Goal: Register for event/course

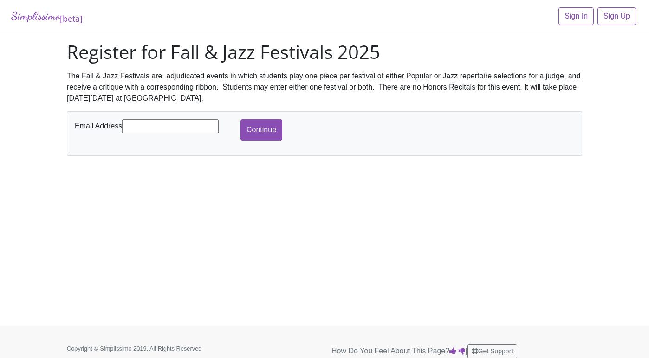
click at [204, 123] on input "text" at bounding box center [170, 126] width 97 height 14
type input "[EMAIL_ADDRESS][DOMAIN_NAME]"
click at [277, 129] on input "Continue" at bounding box center [261, 129] width 42 height 21
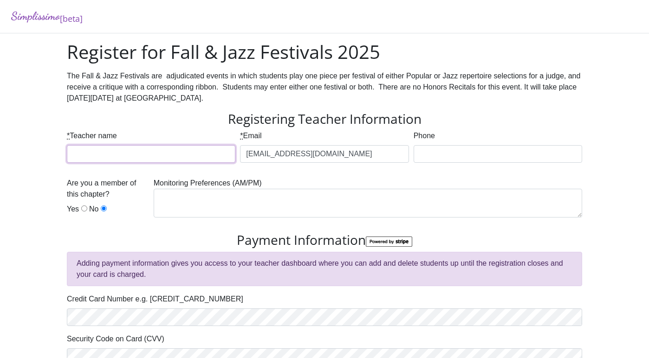
click at [189, 150] on input "* Teacher name" at bounding box center [151, 154] width 168 height 18
type input "[PERSON_NAME]"
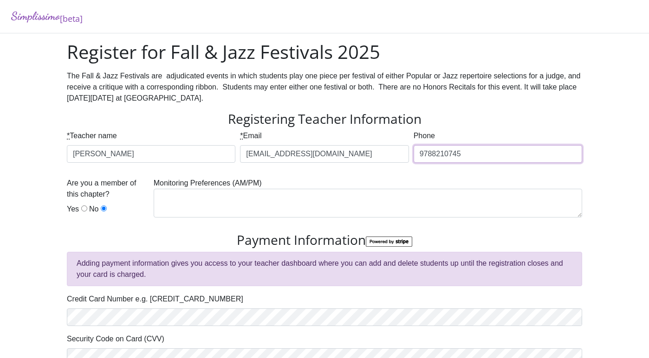
type input "9788210745"
click at [85, 208] on input "Yes" at bounding box center [84, 209] width 6 height 6
radio input "true"
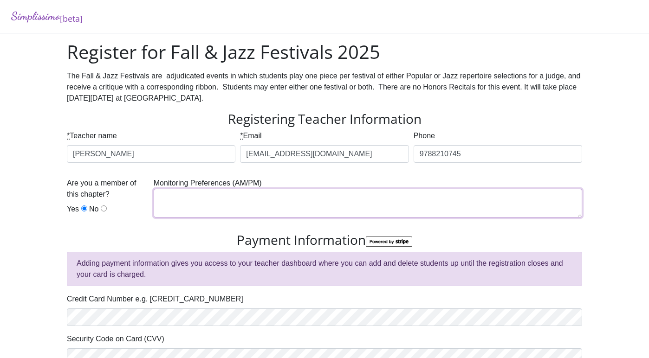
click at [194, 200] on textarea at bounding box center [368, 203] width 428 height 29
type textarea "Morning- before noon"
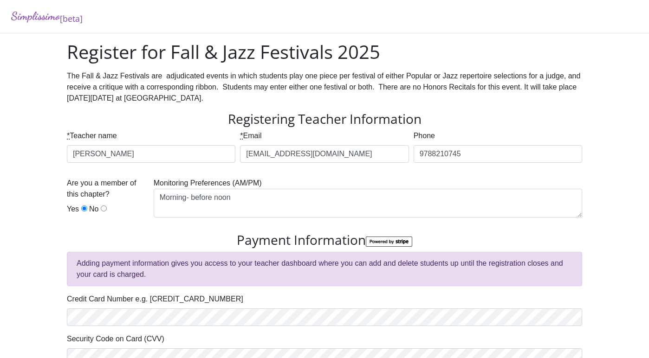
click at [166, 241] on h3 "Payment Information" at bounding box center [324, 240] width 515 height 16
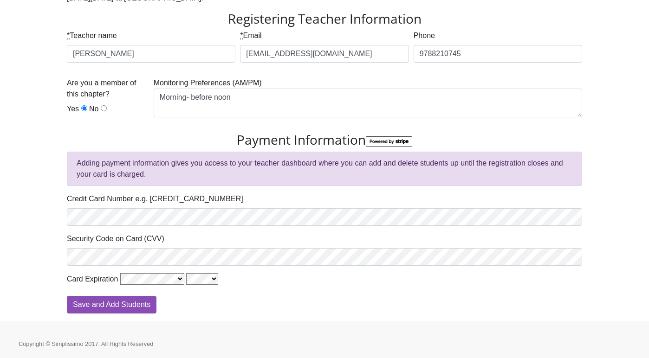
click at [127, 316] on div "Register for Fall & Jazz Festivals 2025 The Fall & Jazz Festivals are adjudicat…" at bounding box center [324, 131] width 529 height 381
click at [129, 309] on input "Save and Add Students" at bounding box center [112, 305] width 90 height 18
type input "Processing"
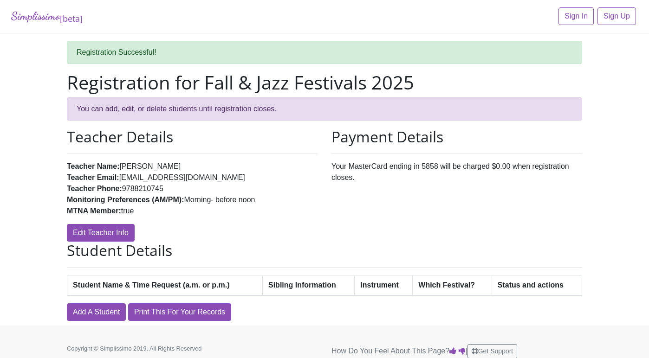
scroll to position [8, 0]
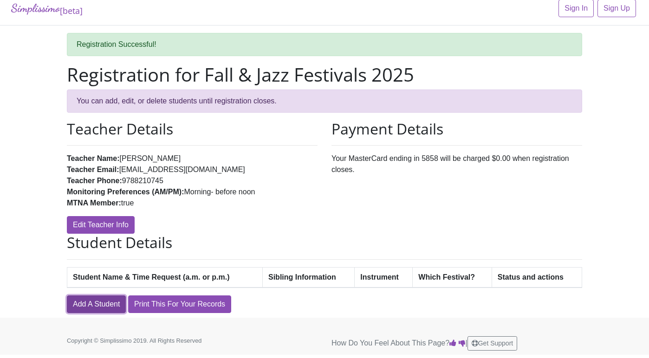
click at [81, 299] on link "Add A Student" at bounding box center [96, 305] width 59 height 18
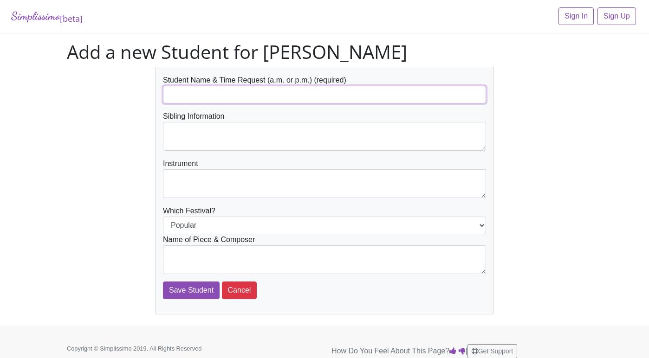
click at [196, 97] on input "text" at bounding box center [324, 95] width 323 height 18
type input "M"
paste input "Mason Demarest"
type input "Mason Demarest"
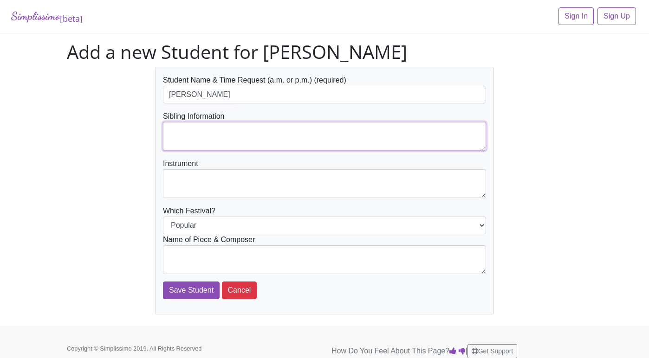
click at [230, 130] on textarea at bounding box center [324, 136] width 323 height 29
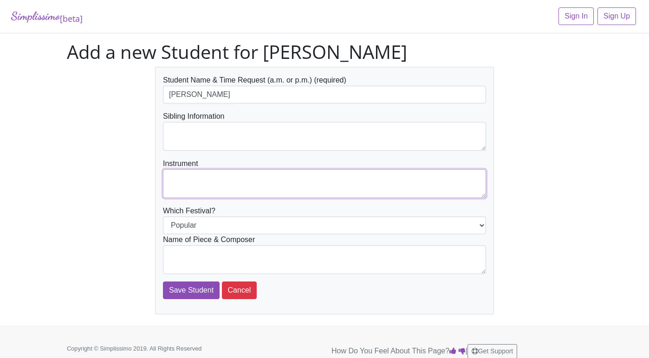
click at [228, 177] on textarea at bounding box center [324, 183] width 323 height 29
type textarea "Piano"
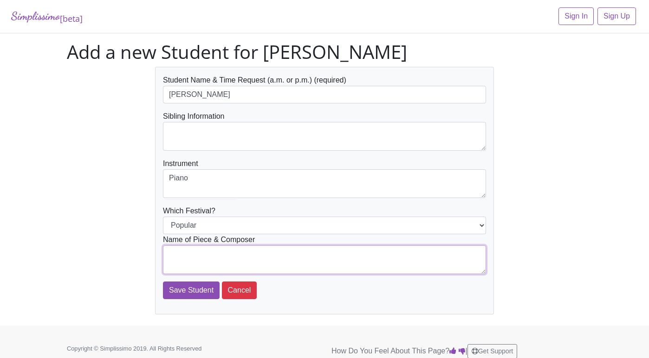
click at [241, 268] on textarea at bounding box center [324, 259] width 323 height 29
click at [303, 254] on textarea "Part of Your World- Arranged by Faber Music by Alan" at bounding box center [324, 259] width 323 height 29
click at [357, 258] on textarea "Part of Your World- Arranged by Faber, Music by Alan" at bounding box center [324, 259] width 323 height 29
type textarea "Part of Your World- Arranged by Faber, Music by Alan Menken"
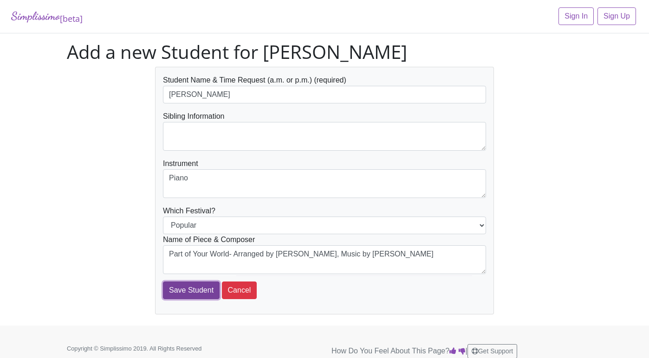
click at [195, 288] on input "Save Student" at bounding box center [191, 291] width 57 height 18
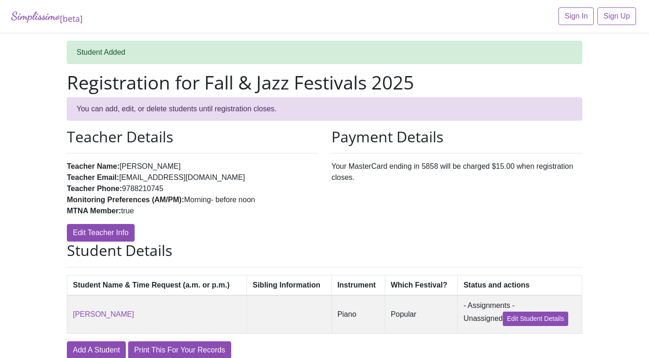
scroll to position [42, 0]
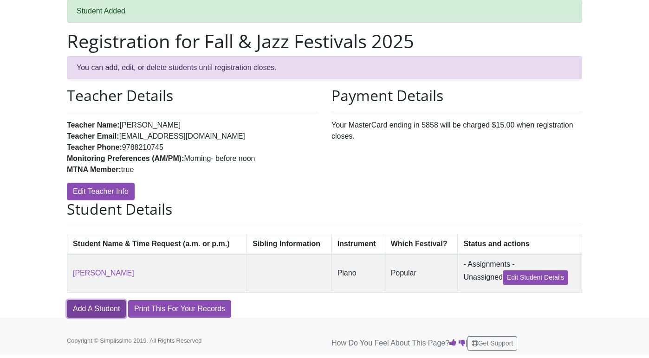
click at [92, 307] on link "Add A Student" at bounding box center [96, 309] width 59 height 18
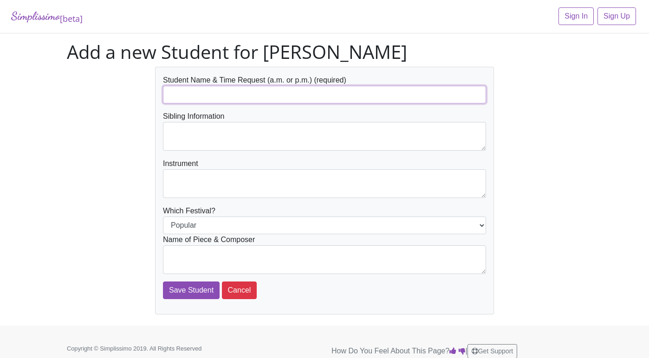
click at [193, 91] on input "text" at bounding box center [324, 95] width 323 height 18
type input "Vivienne Feghali"
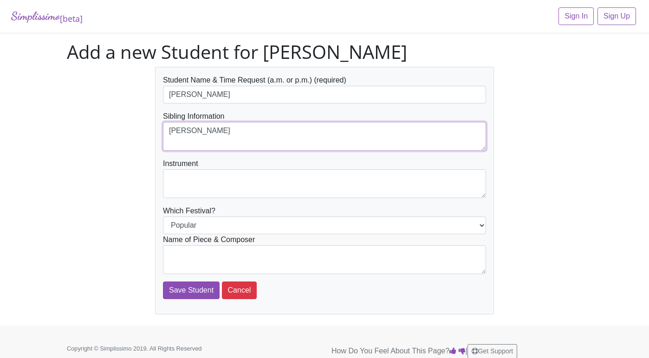
type textarea "Abram Feghali"
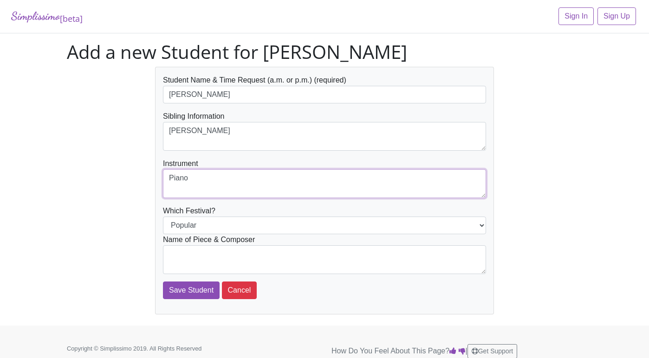
type textarea "Piano"
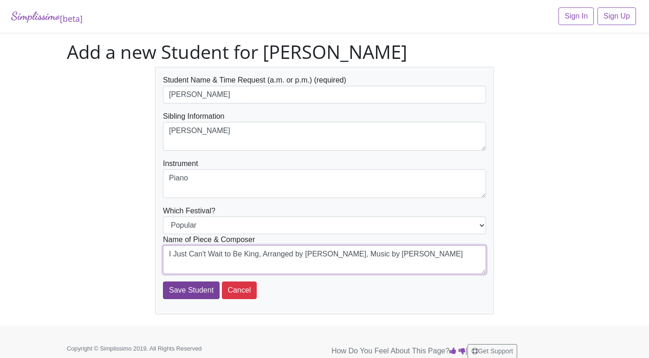
type textarea "I Just Can't Wait to Be King, Arranged by Faber, Music by Elton John"
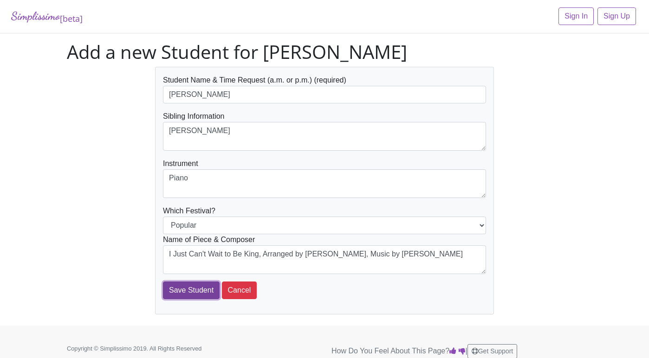
click at [207, 290] on input "Save Student" at bounding box center [191, 291] width 57 height 18
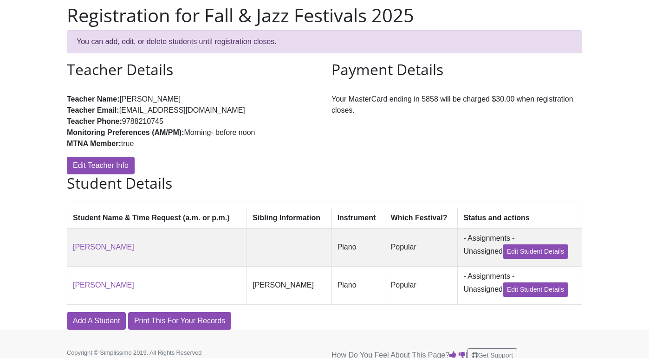
scroll to position [81, 0]
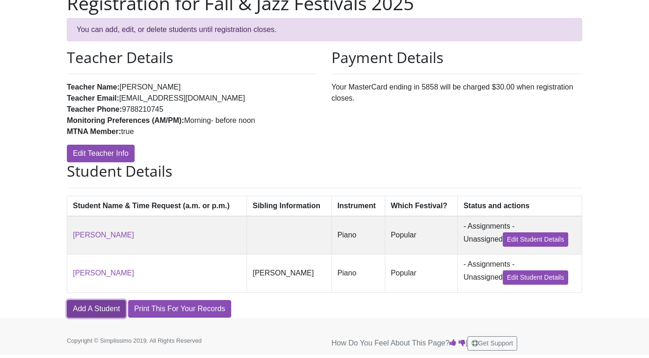
click at [105, 309] on link "Add A Student" at bounding box center [96, 309] width 59 height 18
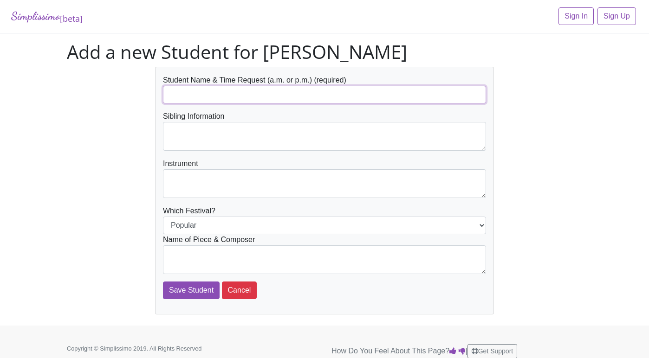
click at [197, 93] on input "text" at bounding box center [324, 95] width 323 height 18
type input "[PERSON_NAME]"
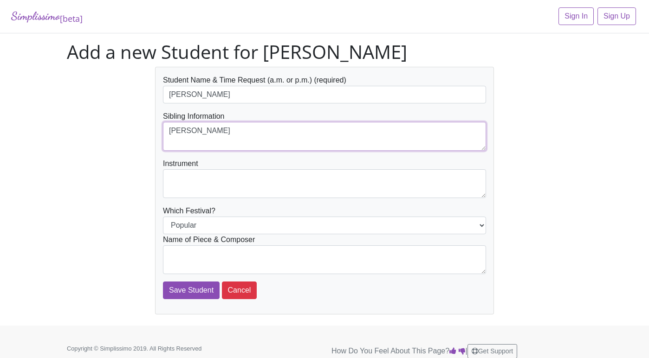
type textarea "[PERSON_NAME]"
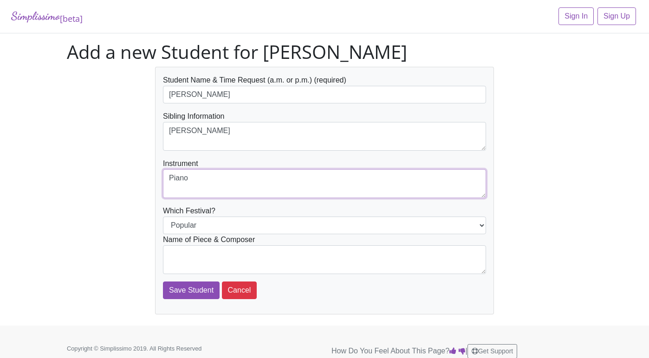
type textarea "Piano"
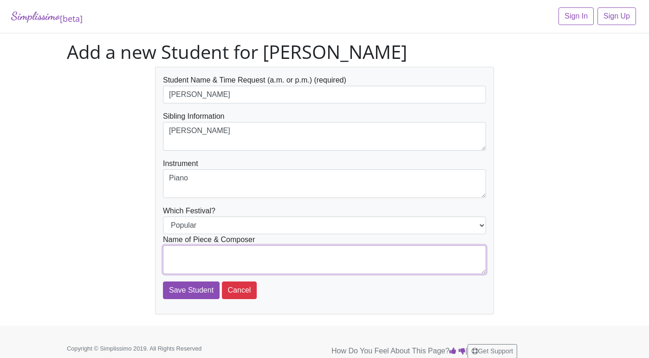
click at [210, 254] on textarea at bounding box center [324, 259] width 323 height 29
paste textarea "The Siamese Cat Song"
type textarea "The Siamese Cat Song, Arranged by Faber, Music by Peggy Lee"
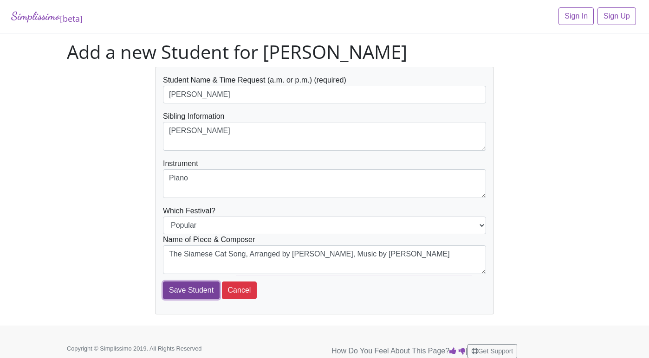
click at [193, 291] on input "Save Student" at bounding box center [191, 291] width 57 height 18
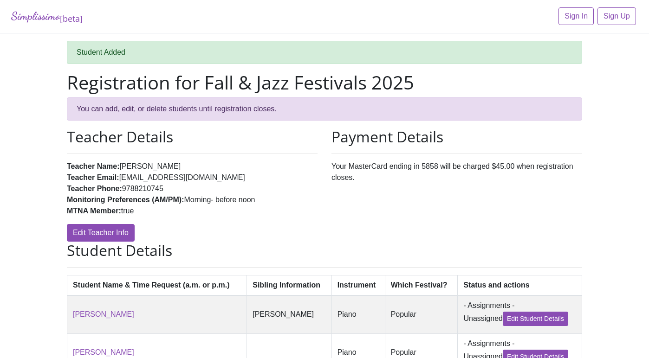
scroll to position [119, 0]
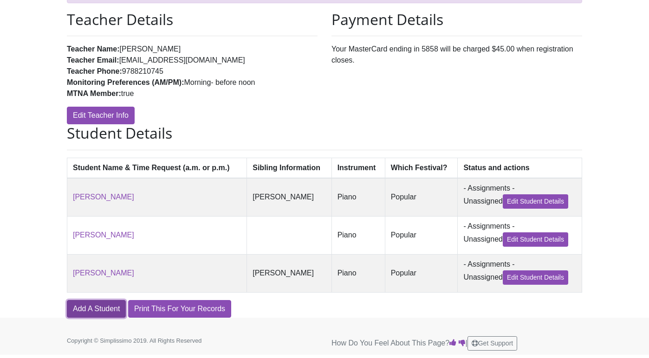
click at [102, 311] on link "Add A Student" at bounding box center [96, 309] width 59 height 18
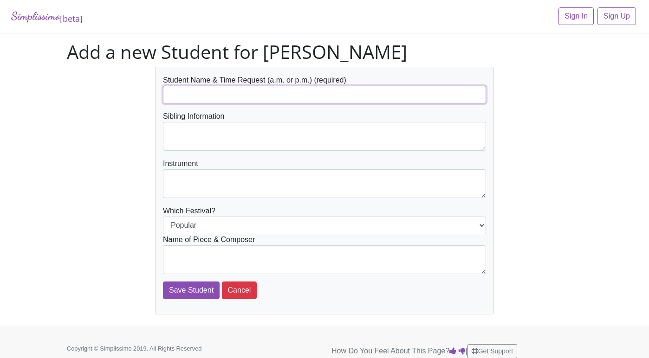
click at [183, 97] on input "text" at bounding box center [324, 95] width 323 height 18
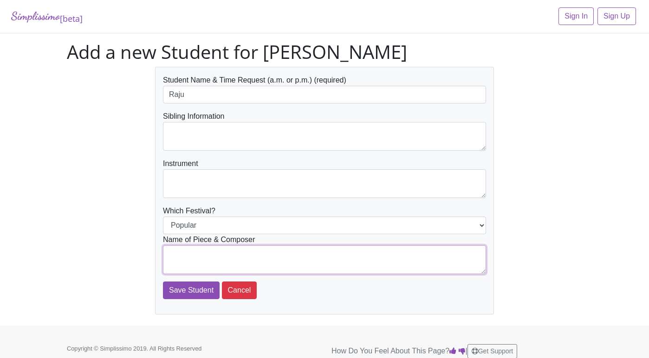
click at [225, 256] on textarea at bounding box center [324, 259] width 323 height 29
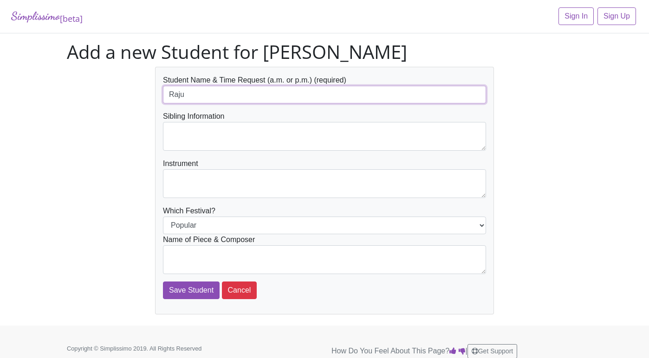
drag, startPoint x: 213, startPoint y: 95, endPoint x: 148, endPoint y: 95, distance: 64.5
click at [163, 95] on input "Raju" at bounding box center [324, 95] width 323 height 18
paste input "Banda"
type input "[PERSON_NAME]"
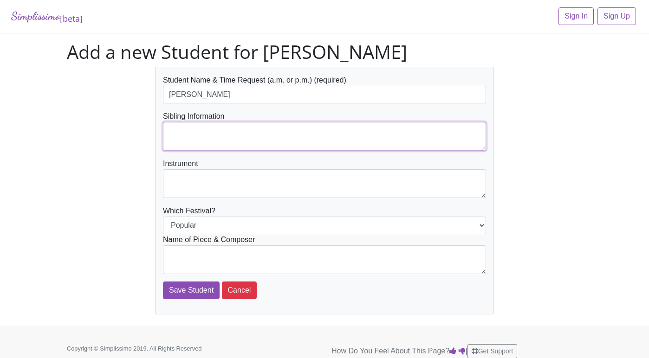
click at [194, 135] on textarea at bounding box center [324, 136] width 323 height 29
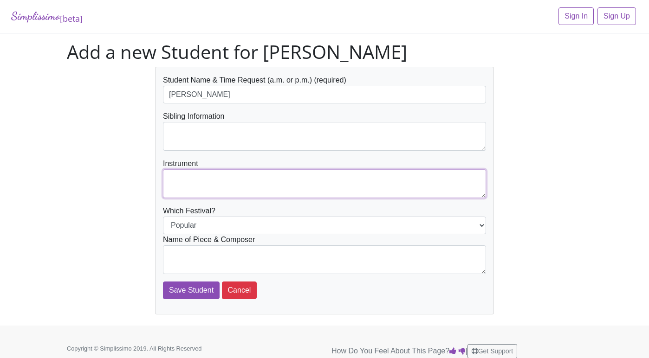
click at [199, 188] on textarea at bounding box center [324, 183] width 323 height 29
type textarea "Piano"
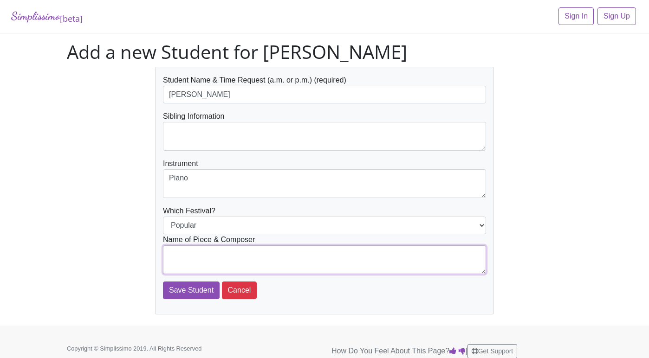
click at [187, 257] on textarea at bounding box center [324, 259] width 323 height 29
type textarea "Star Wars (Main Theme), Arranged by Faber, Music by John Williams"
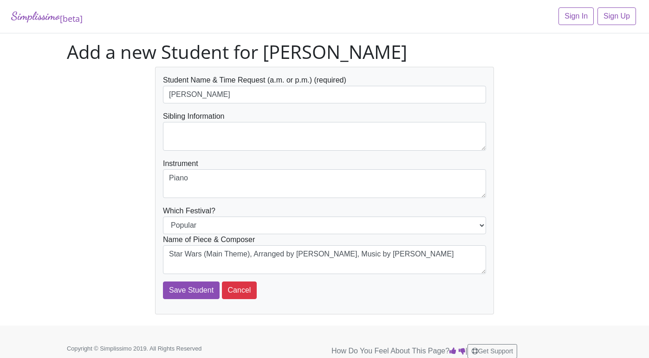
click at [63, 260] on div "Student Name & Time Request (a.m. or p.m.) (required) Raju Banda Sibling Inform…" at bounding box center [324, 191] width 529 height 248
click at [173, 296] on input "Save Student" at bounding box center [191, 291] width 57 height 18
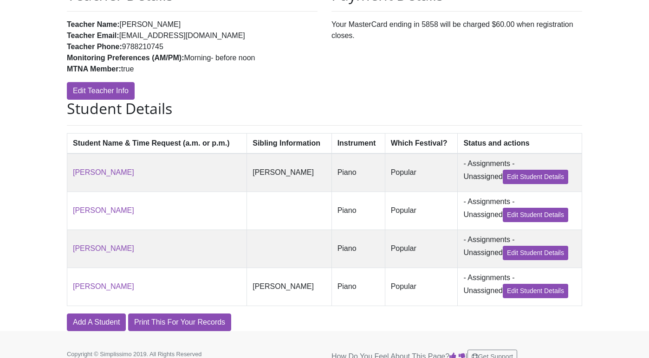
scroll to position [143, 0]
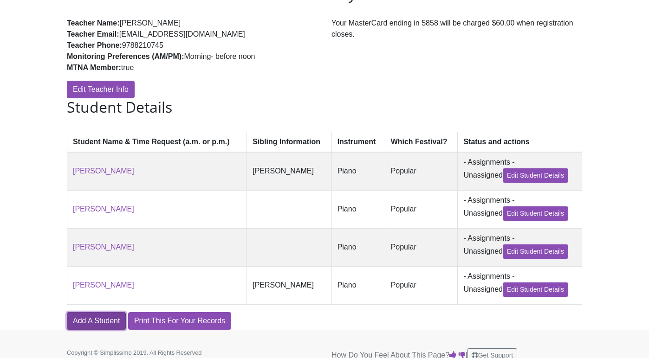
click at [101, 325] on link "Add A Student" at bounding box center [96, 321] width 59 height 18
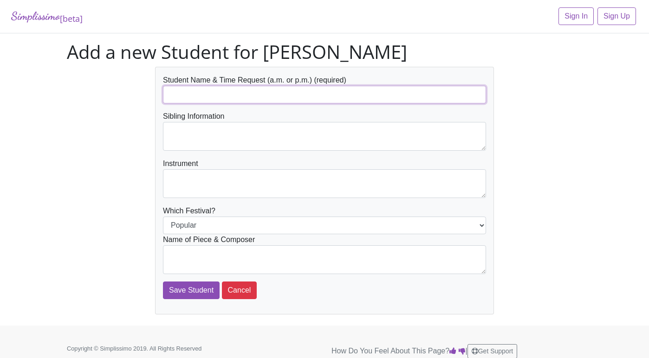
click at [219, 99] on input "text" at bounding box center [324, 95] width 323 height 18
type input "Madeleine Allen"
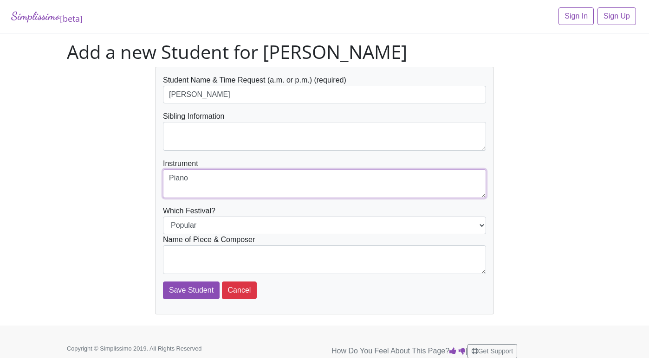
type textarea "Piano"
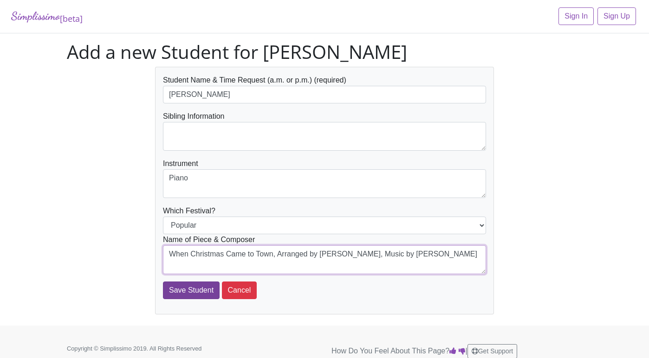
type textarea "When Christmas Came to Town, Arranged by Lois Chen, Music by Glen Ballard"
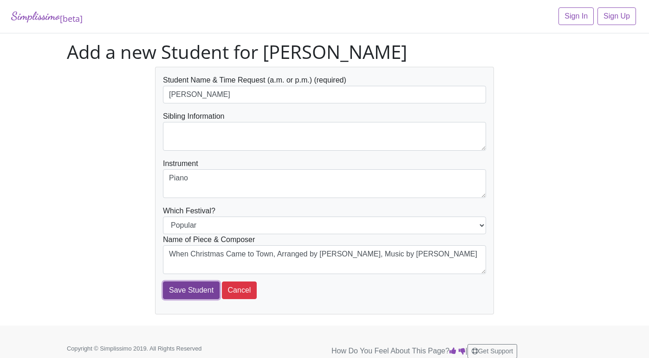
click at [193, 290] on input "Save Student" at bounding box center [191, 291] width 57 height 18
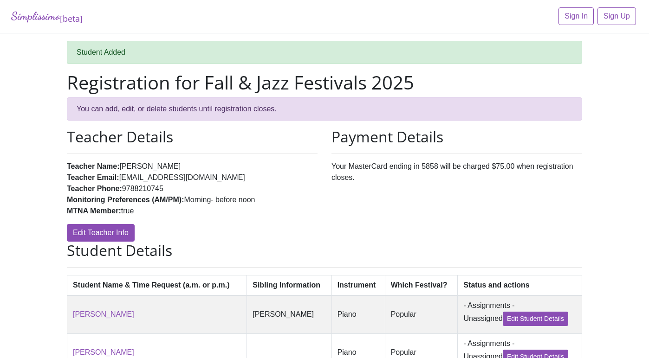
scroll to position [196, 0]
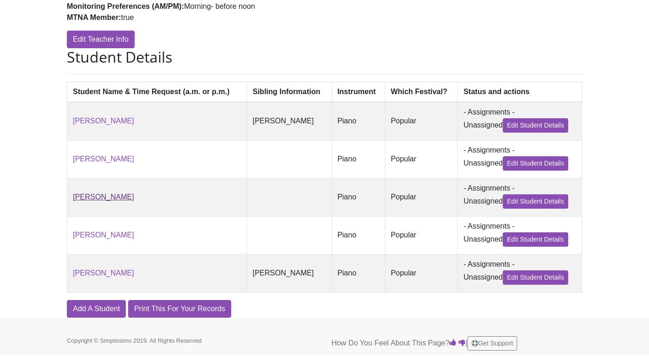
click at [105, 195] on link "[PERSON_NAME]" at bounding box center [103, 197] width 61 height 8
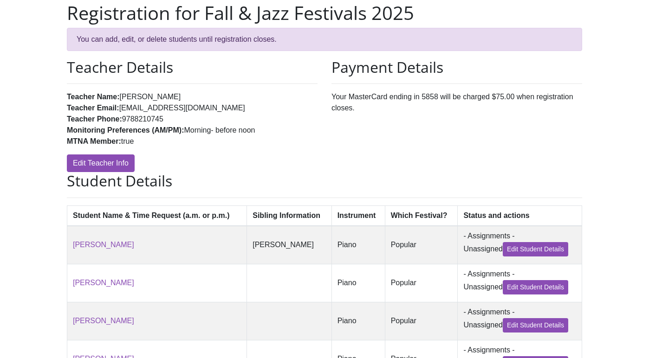
scroll to position [196, 0]
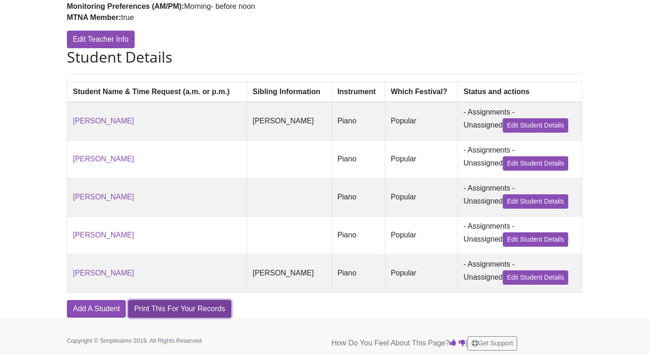
click at [203, 316] on link "Print This For Your Records" at bounding box center [179, 309] width 103 height 18
